Goal: Navigation & Orientation: Go to known website

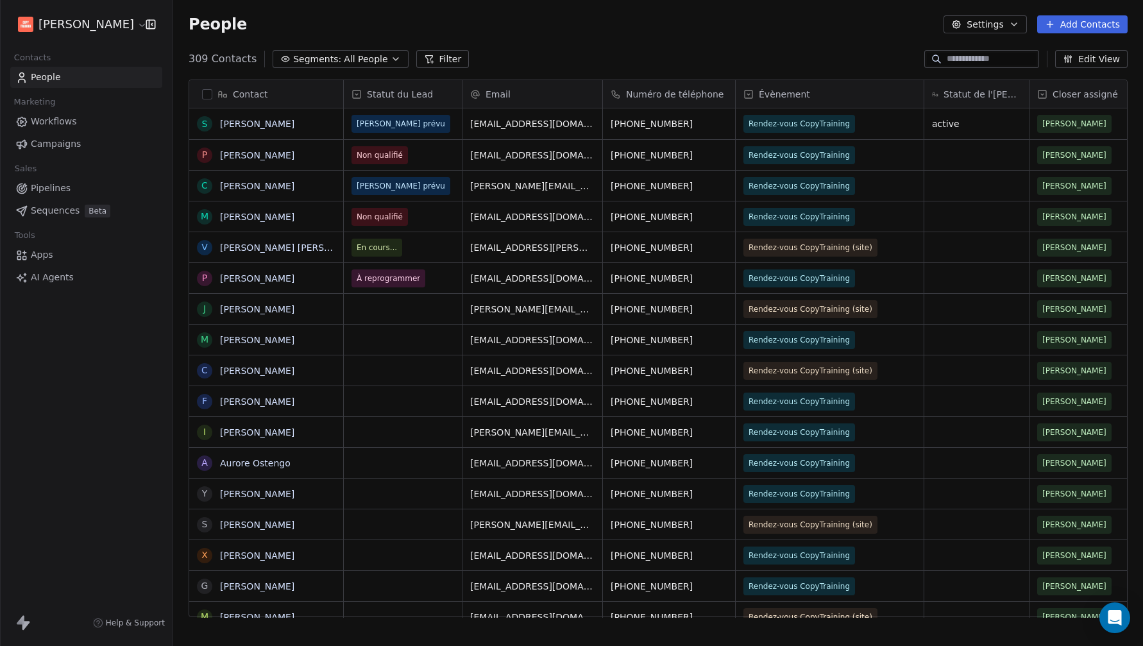
scroll to position [559, 960]
